Goal: Information Seeking & Learning: Learn about a topic

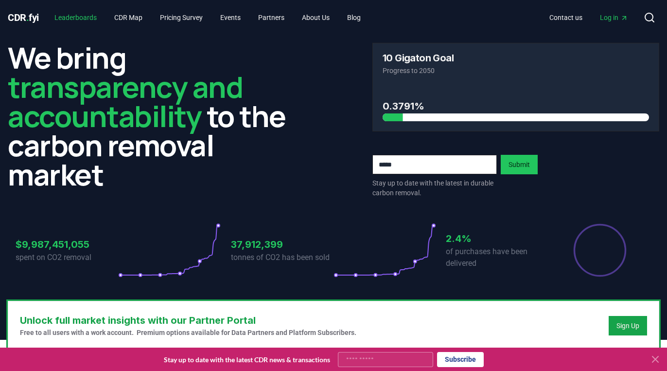
click at [87, 20] on link "Leaderboards" at bounding box center [76, 18] width 58 height 18
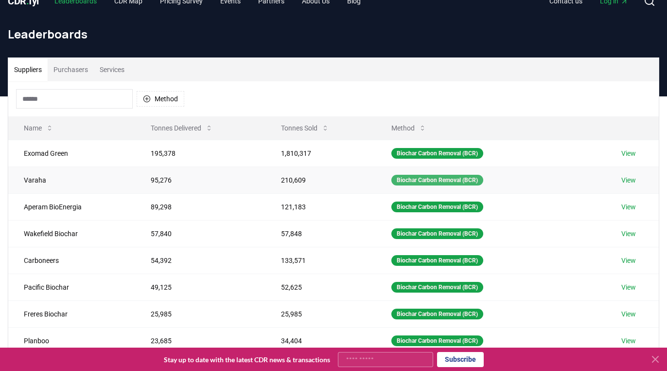
scroll to position [115, 0]
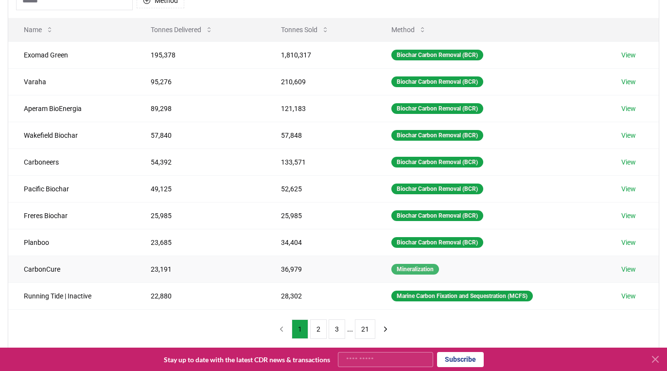
click at [409, 270] on div "Mineralization" at bounding box center [416, 269] width 48 height 11
click at [621, 56] on td "View" at bounding box center [632, 54] width 53 height 27
click at [629, 56] on link "View" at bounding box center [629, 55] width 15 height 10
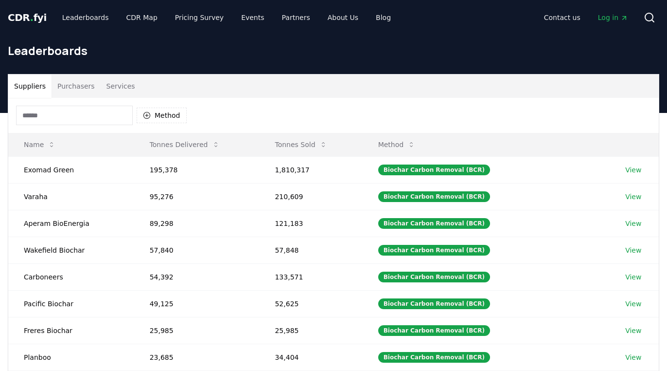
scroll to position [115, 0]
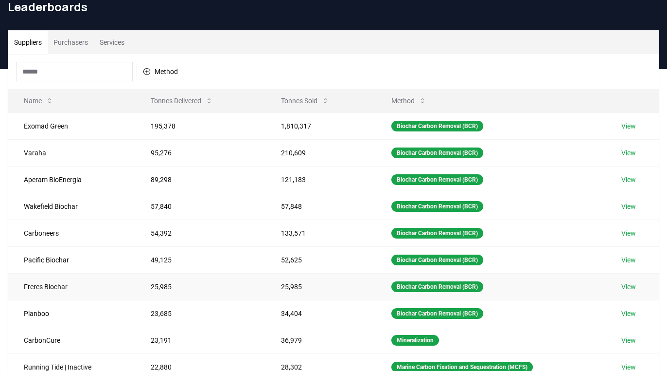
scroll to position [44, 0]
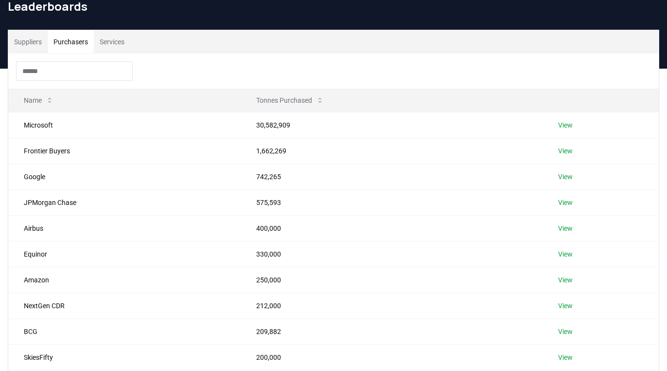
click at [77, 47] on button "Purchasers" at bounding box center [71, 41] width 46 height 23
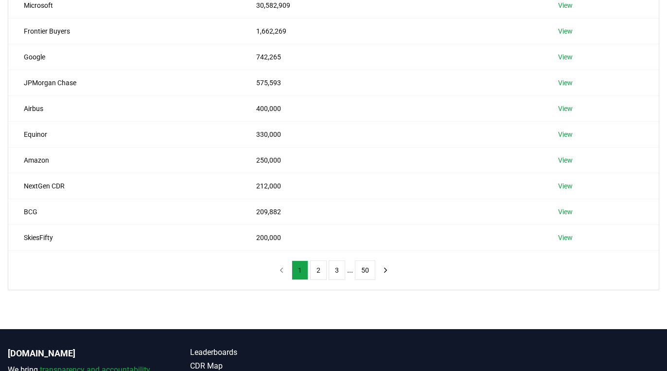
scroll to position [0, 0]
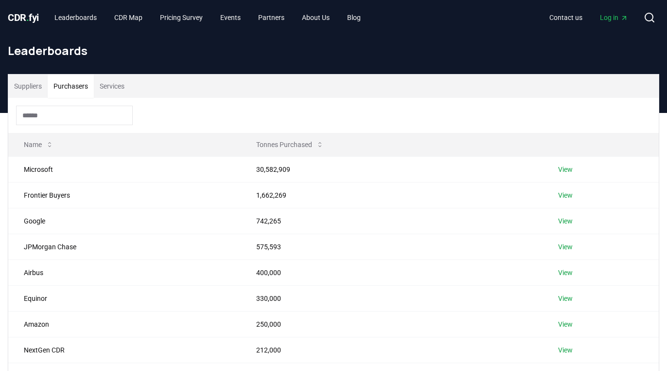
click at [120, 89] on button "Services" at bounding box center [112, 85] width 36 height 23
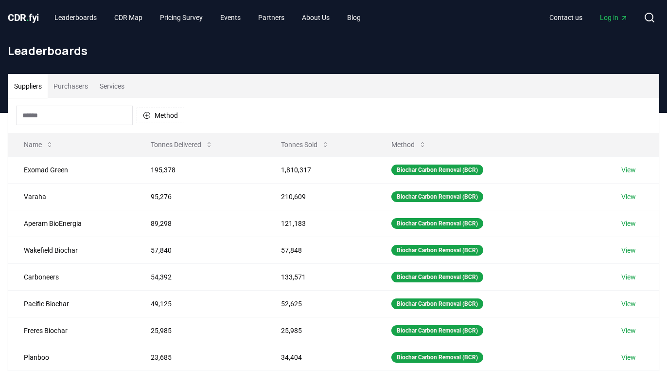
click at [31, 84] on button "Suppliers" at bounding box center [27, 85] width 39 height 23
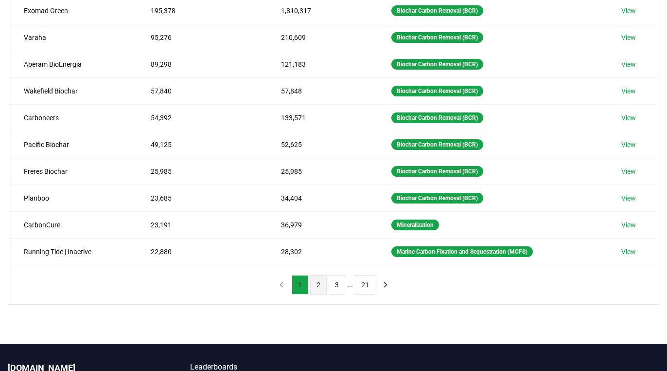
scroll to position [238, 0]
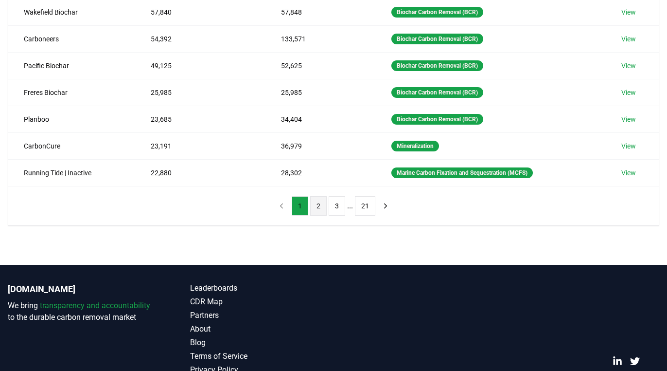
click at [316, 210] on button "2" at bounding box center [318, 205] width 17 height 19
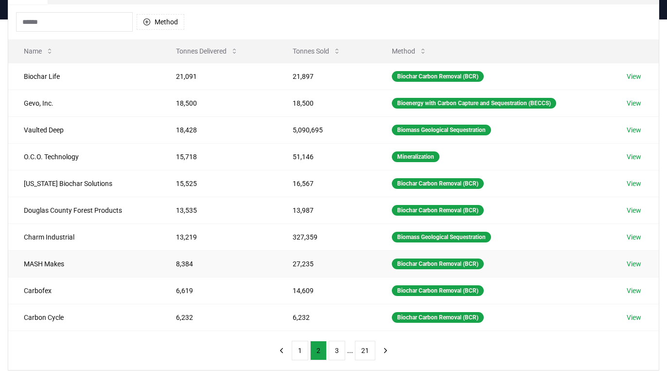
scroll to position [0, 0]
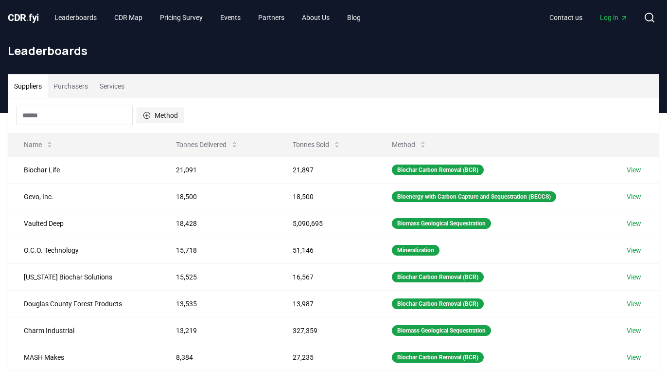
click at [167, 114] on button "Method" at bounding box center [161, 115] width 48 height 16
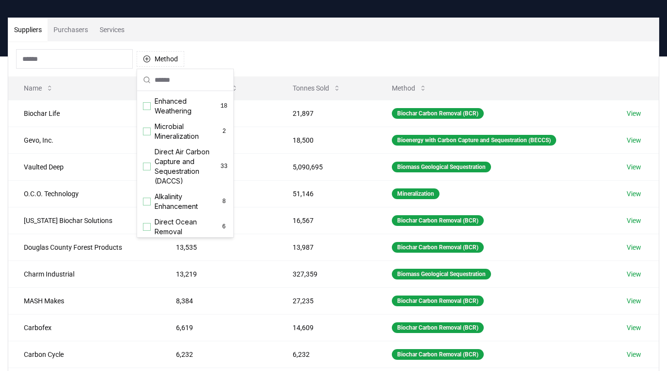
scroll to position [136, 0]
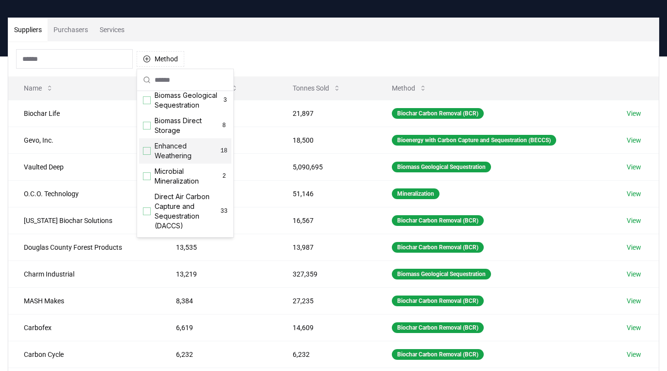
click at [176, 146] on span "Enhanced Weathering" at bounding box center [188, 150] width 66 height 19
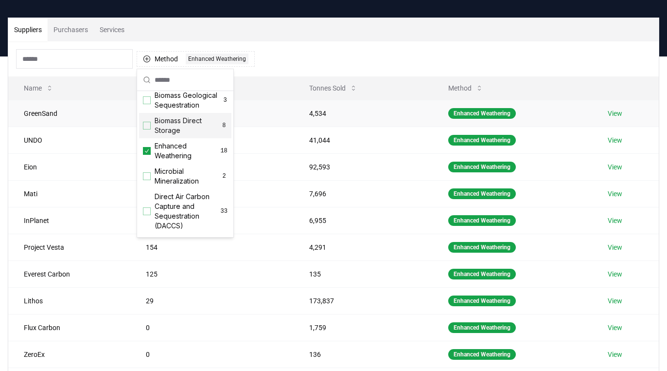
click at [614, 117] on link "View" at bounding box center [615, 113] width 15 height 10
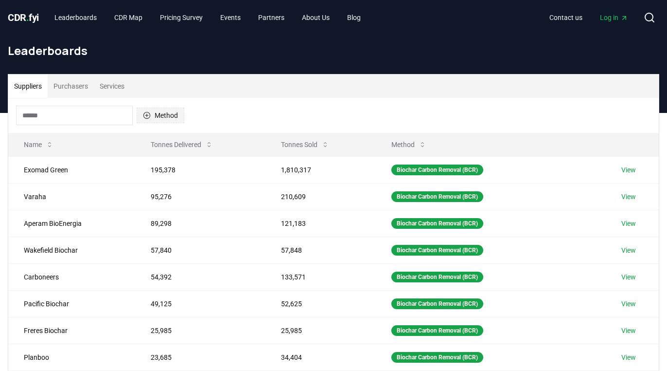
click at [169, 119] on button "Method" at bounding box center [161, 115] width 48 height 16
click at [22, 14] on span "CDR . fyi" at bounding box center [23, 18] width 31 height 12
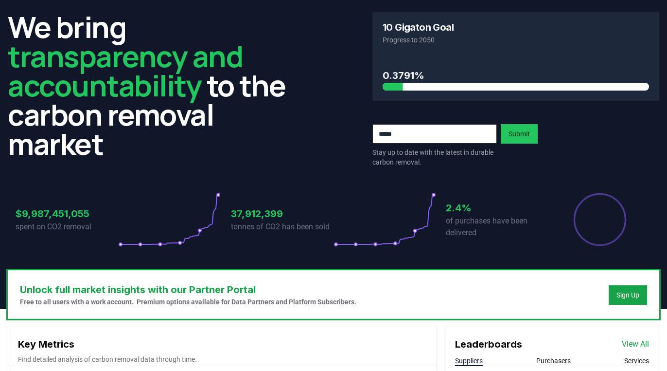
scroll to position [32, 0]
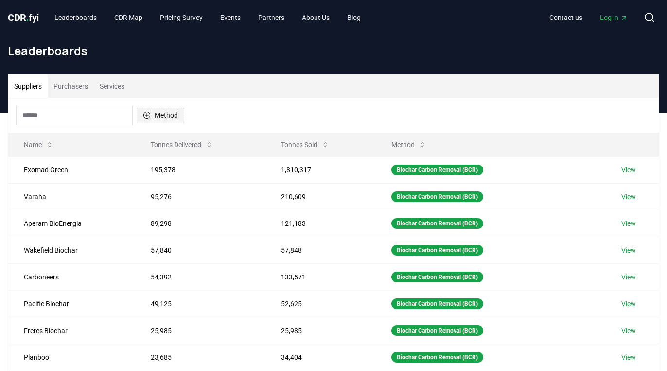
click at [166, 109] on button "Method" at bounding box center [161, 115] width 48 height 16
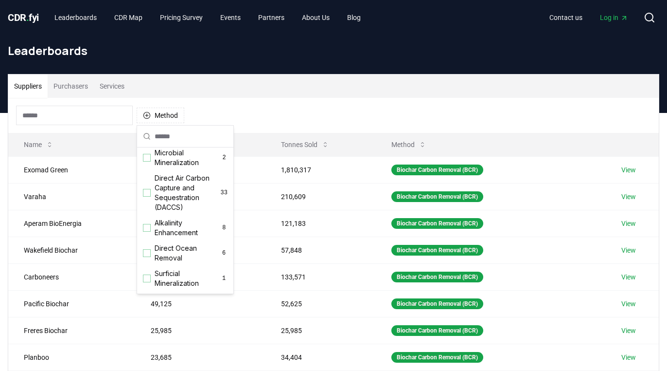
scroll to position [209, 0]
click at [147, 192] on div "Suggestions" at bounding box center [147, 194] width 8 height 8
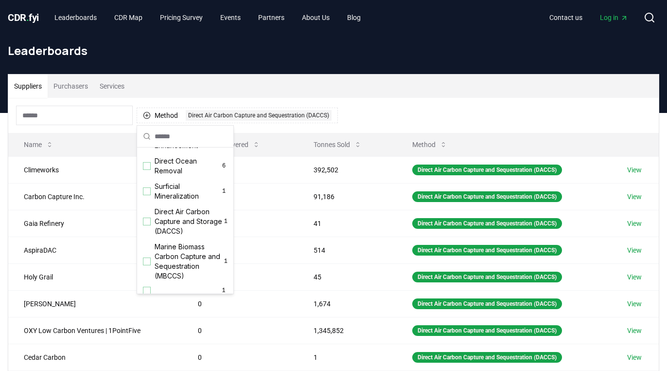
scroll to position [323, 0]
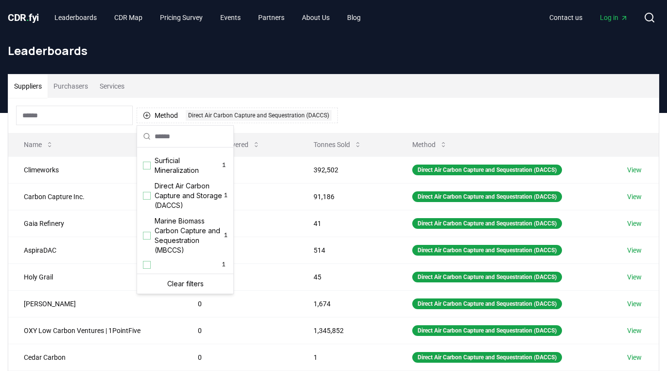
click at [147, 192] on div "Suggestions" at bounding box center [147, 196] width 8 height 8
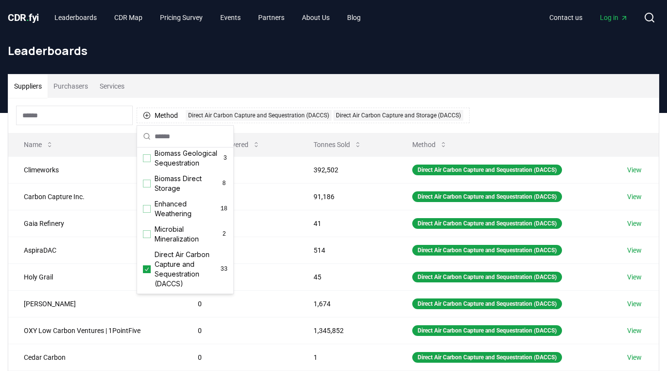
scroll to position [0, 0]
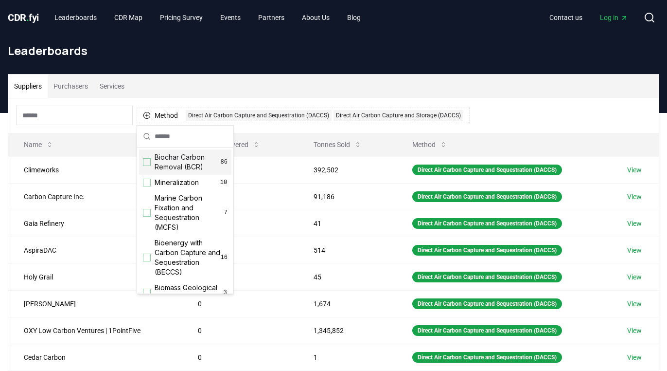
click at [552, 103] on div "Method 2 Direct Air Carbon Capture and Sequestration (DACCS) Direct Air Carbon …" at bounding box center [333, 115] width 651 height 35
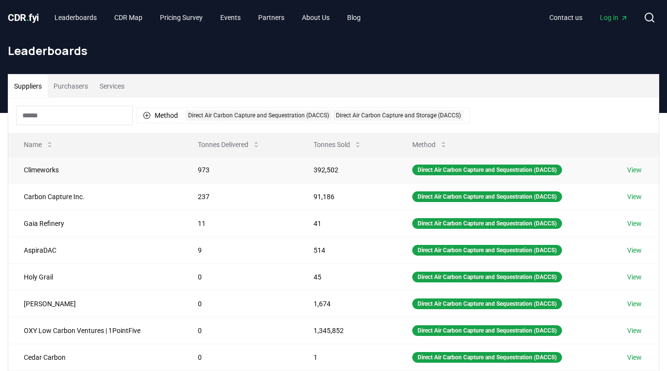
click at [636, 172] on link "View" at bounding box center [634, 170] width 15 height 10
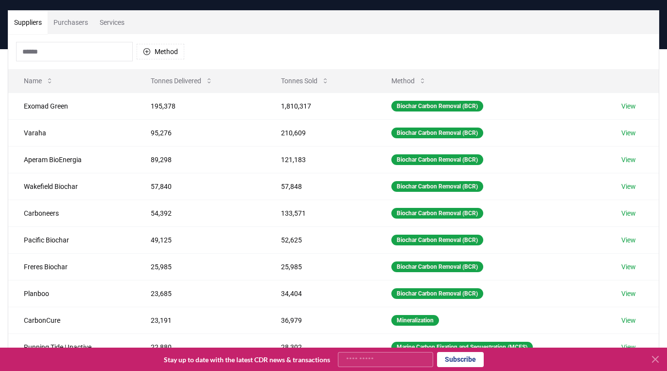
scroll to position [56, 0]
